Goal: Task Accomplishment & Management: Use online tool/utility

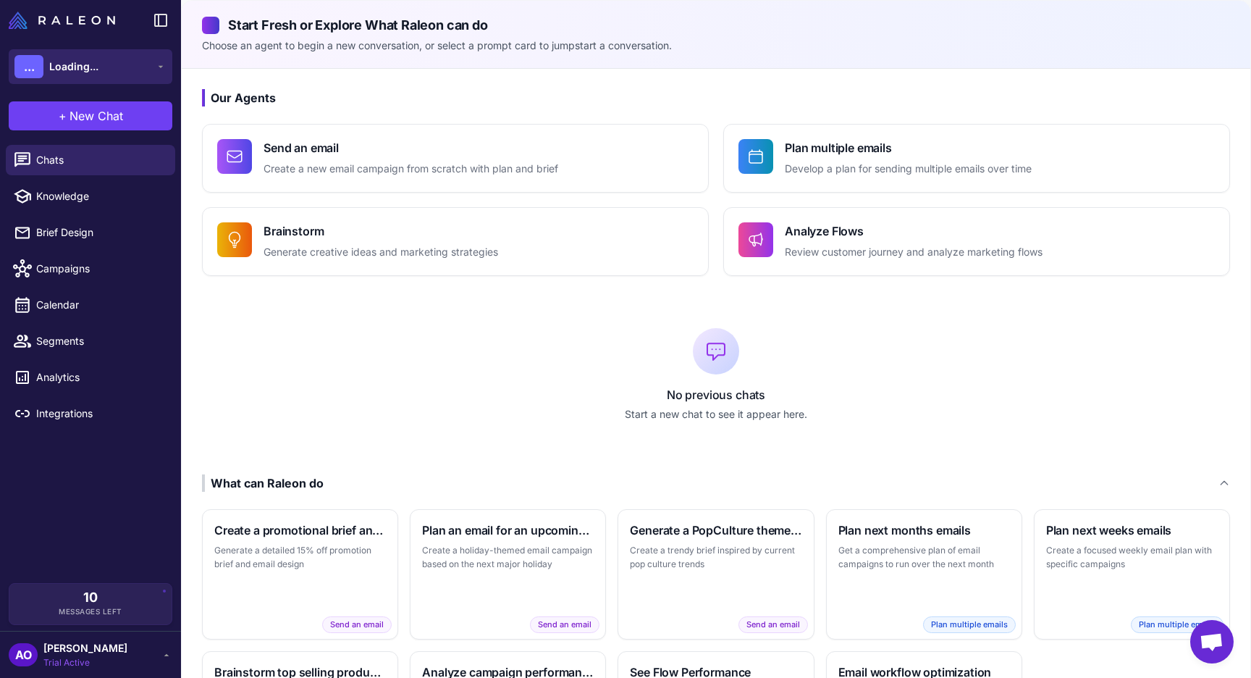
click at [132, 64] on button "... Loading..." at bounding box center [91, 66] width 164 height 35
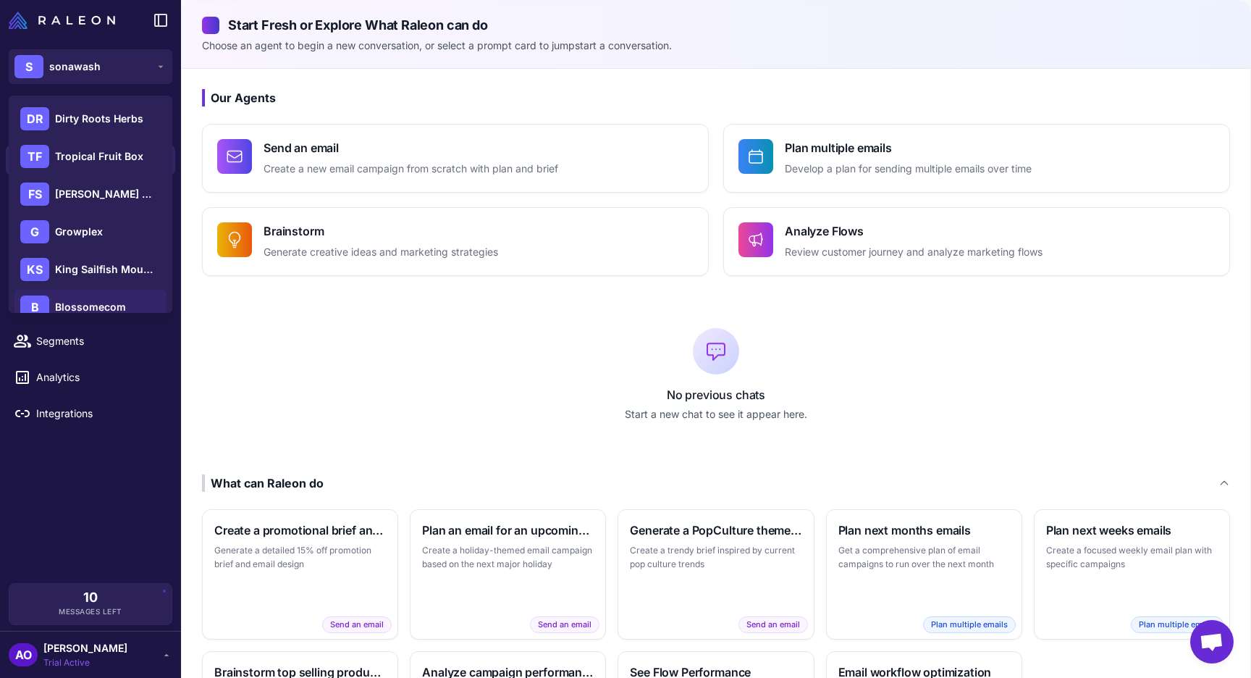
click at [104, 300] on span "Blossomecom" at bounding box center [90, 307] width 71 height 16
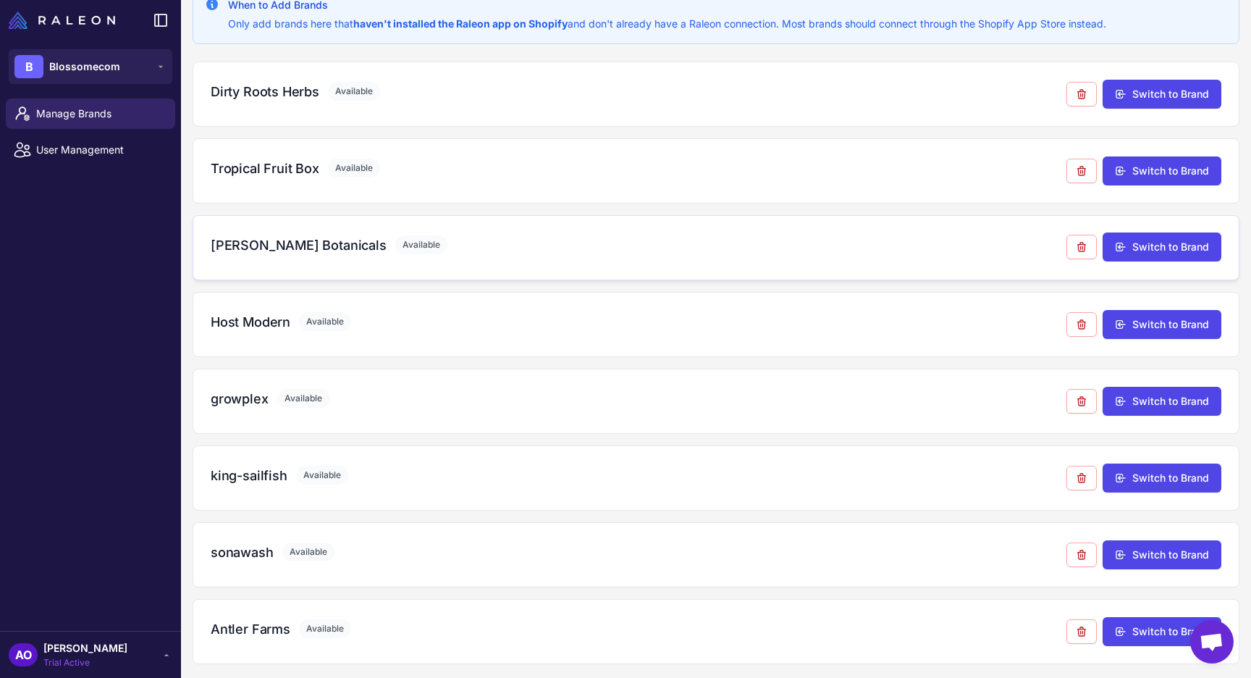
scroll to position [112, 0]
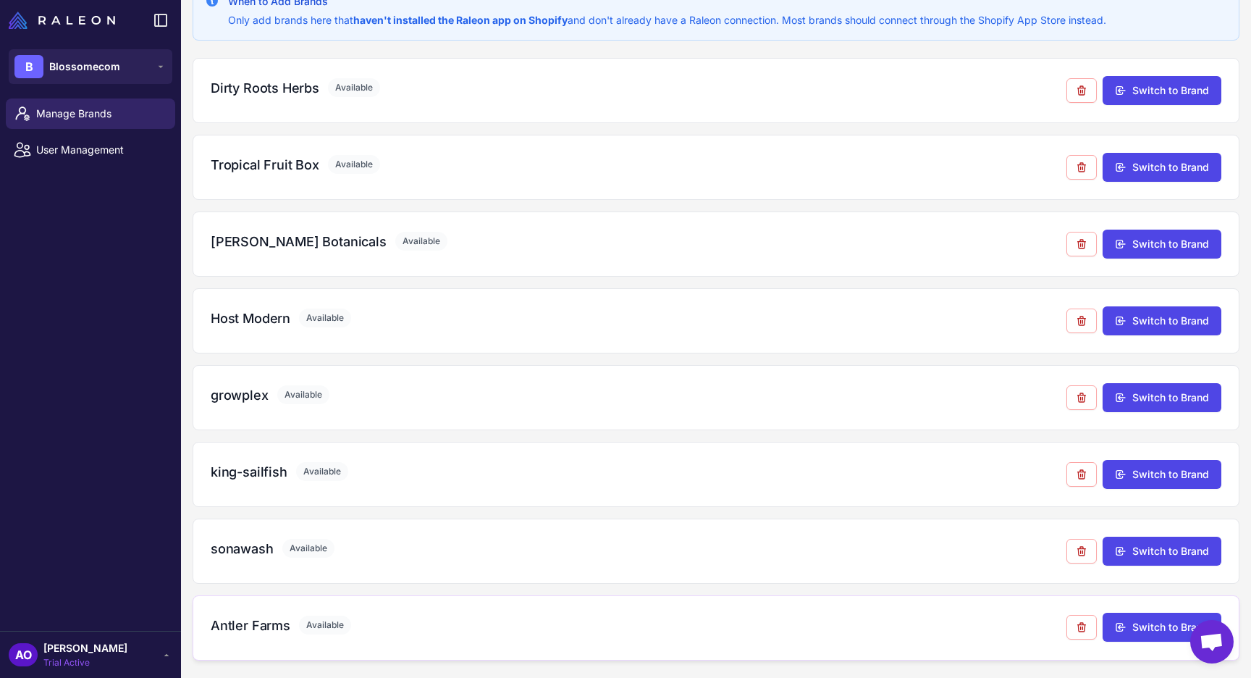
click at [411, 634] on div "Antler Farms Available" at bounding box center [639, 626] width 856 height 20
click at [1149, 629] on button "Switch to Brand" at bounding box center [1162, 627] width 119 height 29
